Goal: Navigation & Orientation: Find specific page/section

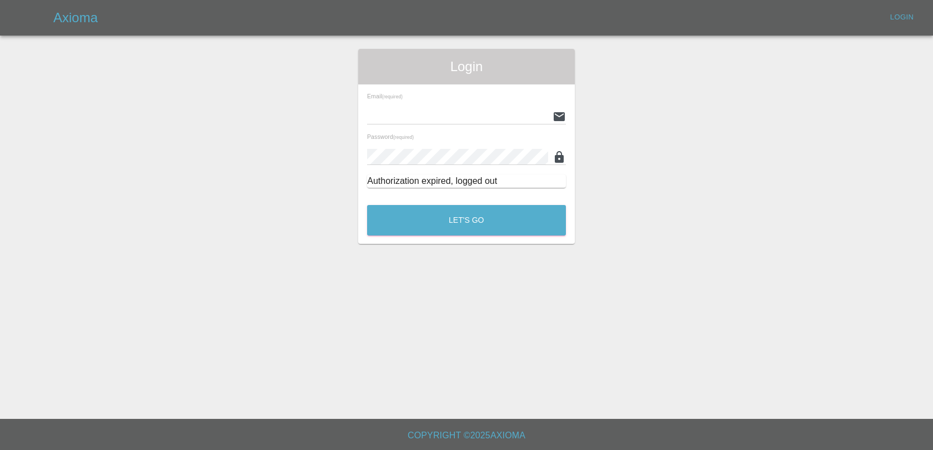
type input "[EMAIL_ADDRESS][DOMAIN_NAME]"
click at [447, 238] on div "Login Email (required) [EMAIL_ADDRESS][DOMAIN_NAME] Password (required) Authori…" at bounding box center [466, 146] width 216 height 195
click at [461, 218] on button "Let's Go" at bounding box center [466, 220] width 199 height 31
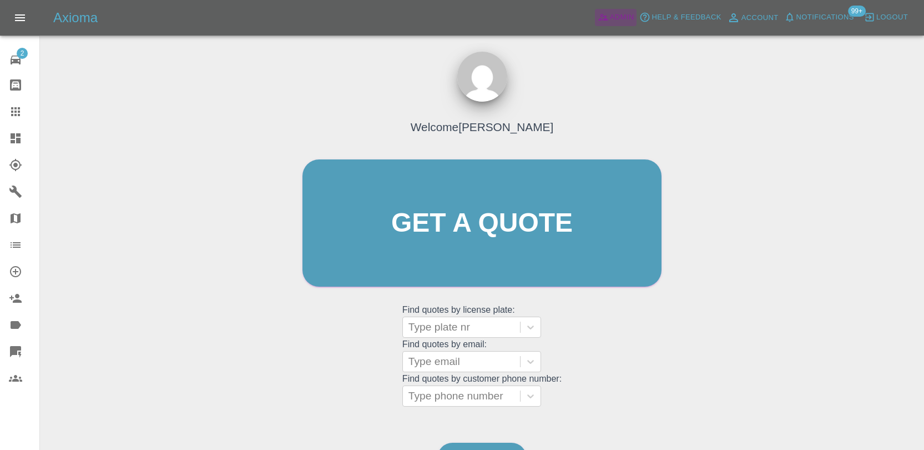
click at [616, 16] on span "Admin" at bounding box center [622, 17] width 24 height 13
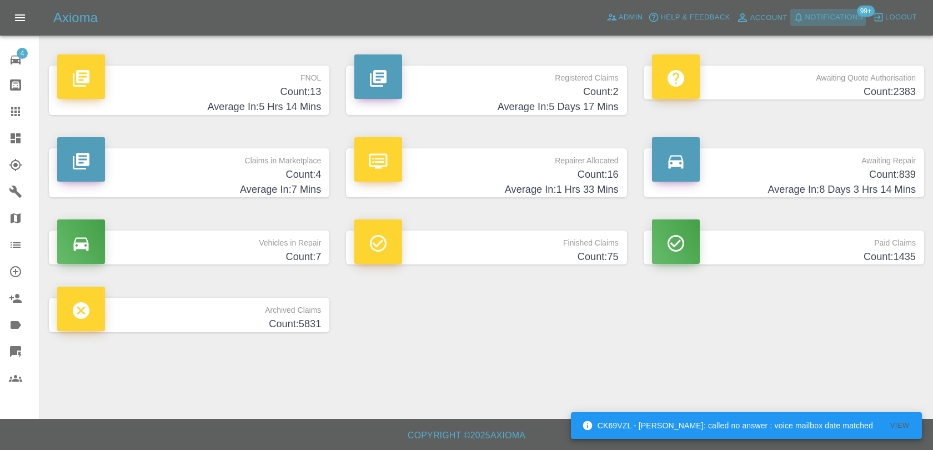
click at [831, 12] on span "Notifications" at bounding box center [834, 17] width 58 height 13
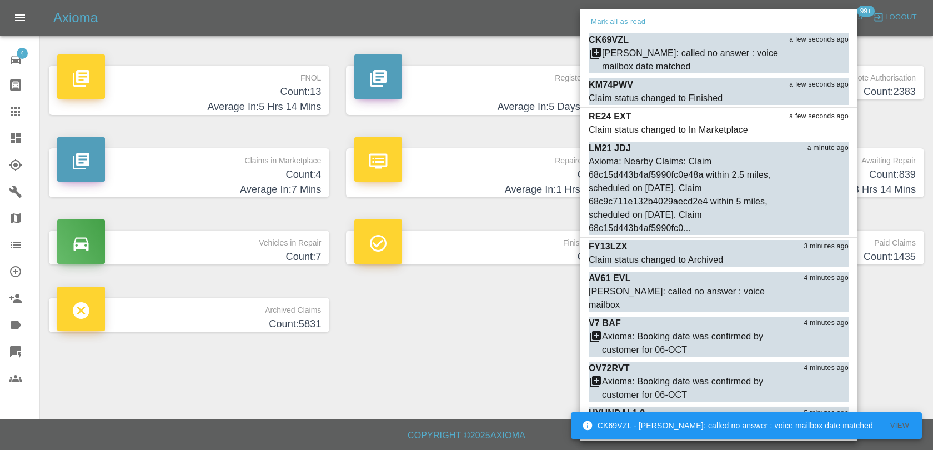
click at [592, 13] on div "Mark all as read" at bounding box center [719, 22] width 278 height 18
click at [602, 21] on button "Mark all as read" at bounding box center [617, 22] width 59 height 13
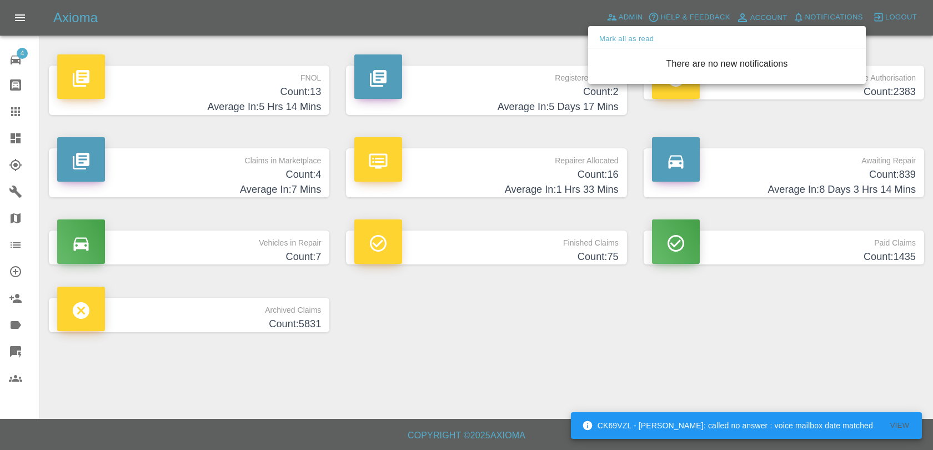
click at [556, 37] on div at bounding box center [466, 225] width 933 height 450
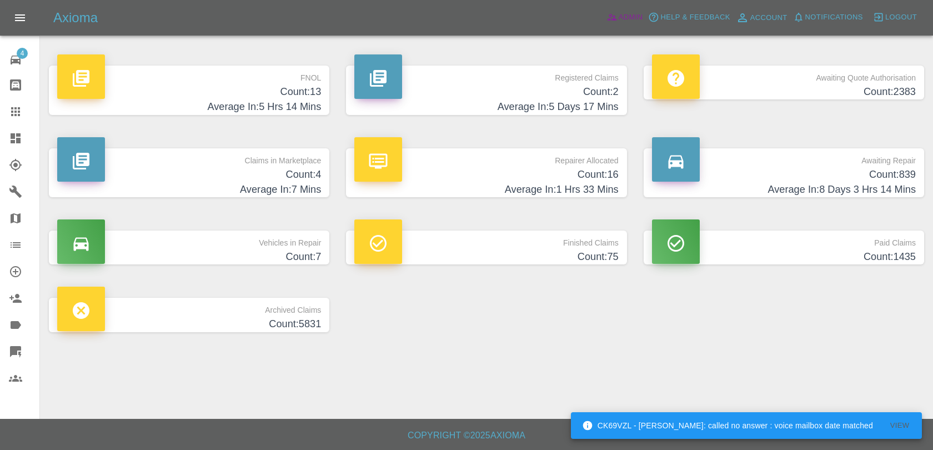
click at [617, 12] on icon at bounding box center [611, 17] width 11 height 11
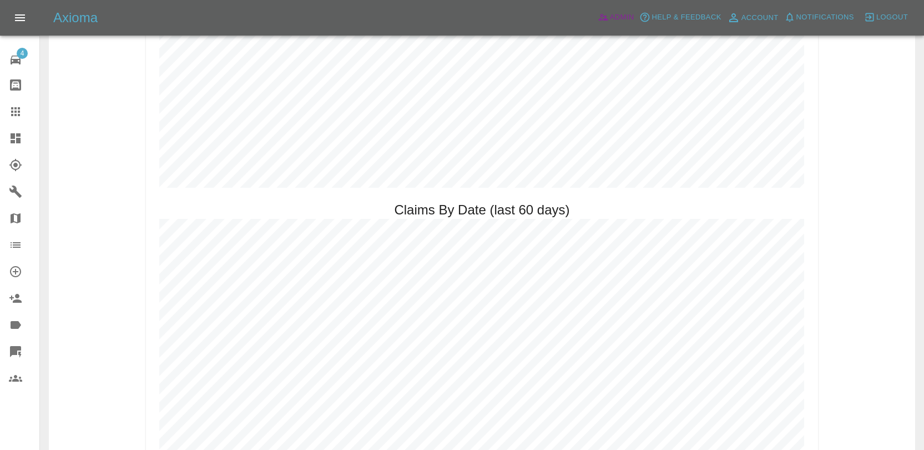
scroll to position [1205, 0]
